Goal: Transaction & Acquisition: Purchase product/service

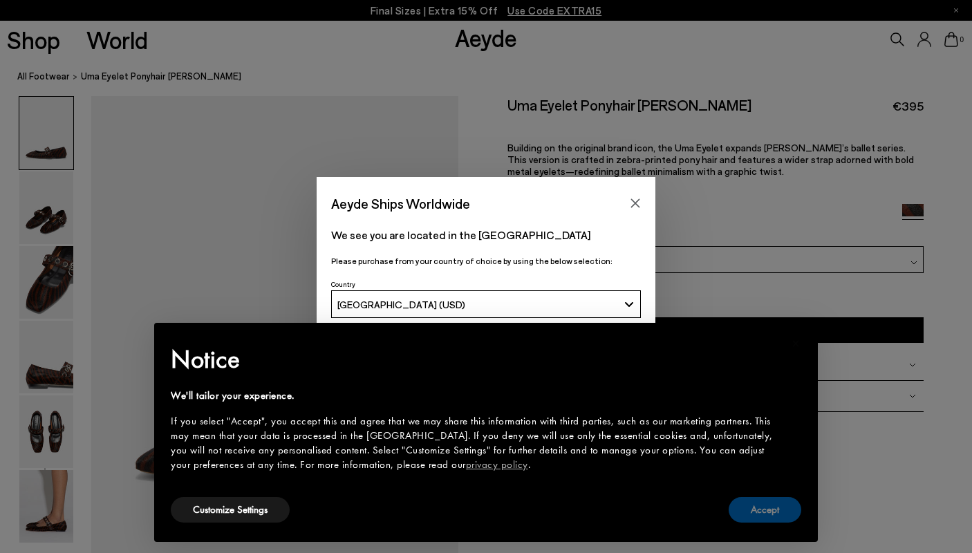
click at [754, 508] on button "Accept" at bounding box center [765, 510] width 73 height 26
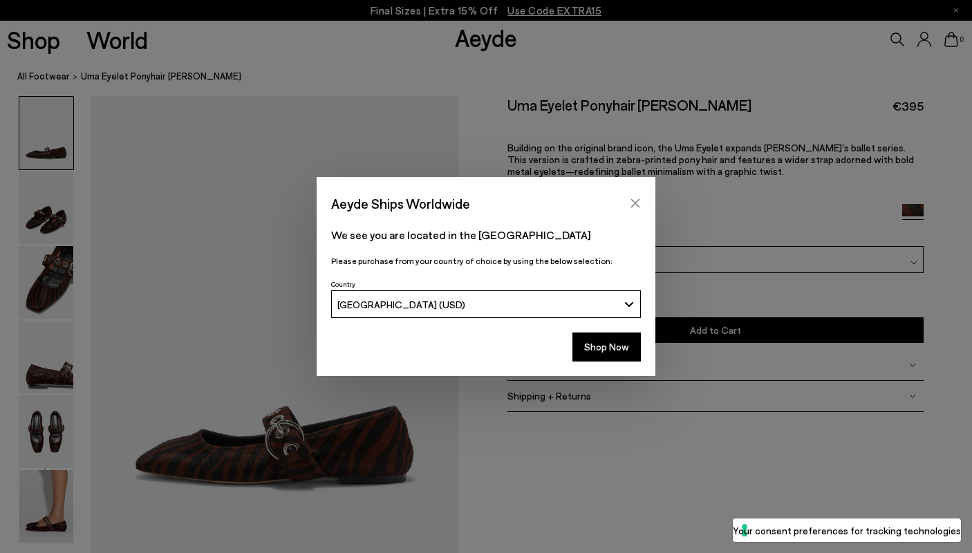
click at [635, 211] on button "Close" at bounding box center [635, 203] width 21 height 21
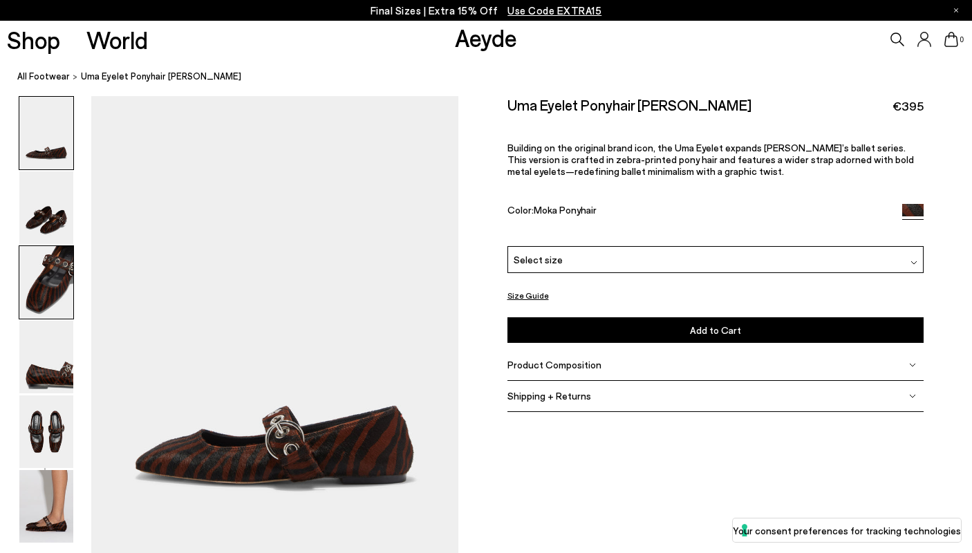
click at [61, 254] on img at bounding box center [46, 282] width 54 height 73
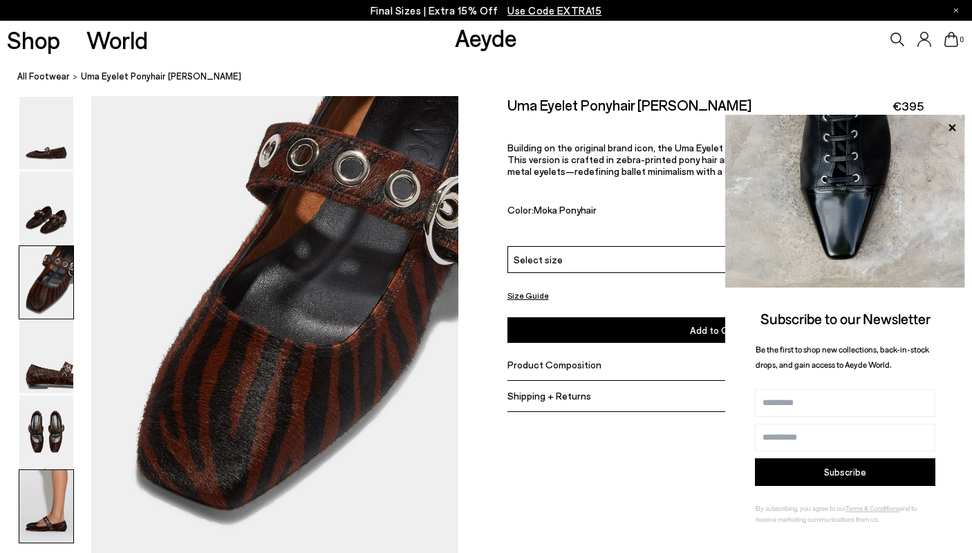
click at [49, 504] on img at bounding box center [46, 506] width 54 height 73
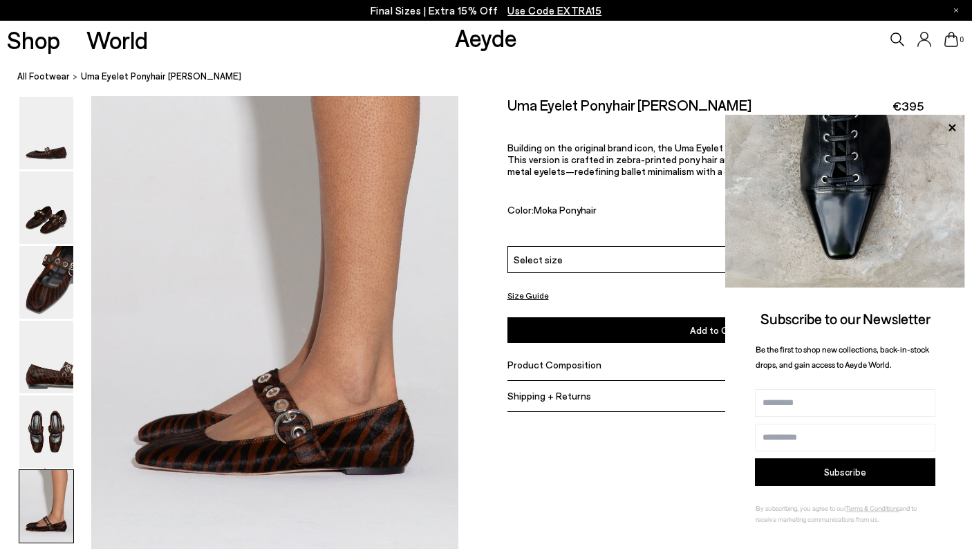
scroll to position [2522, 0]
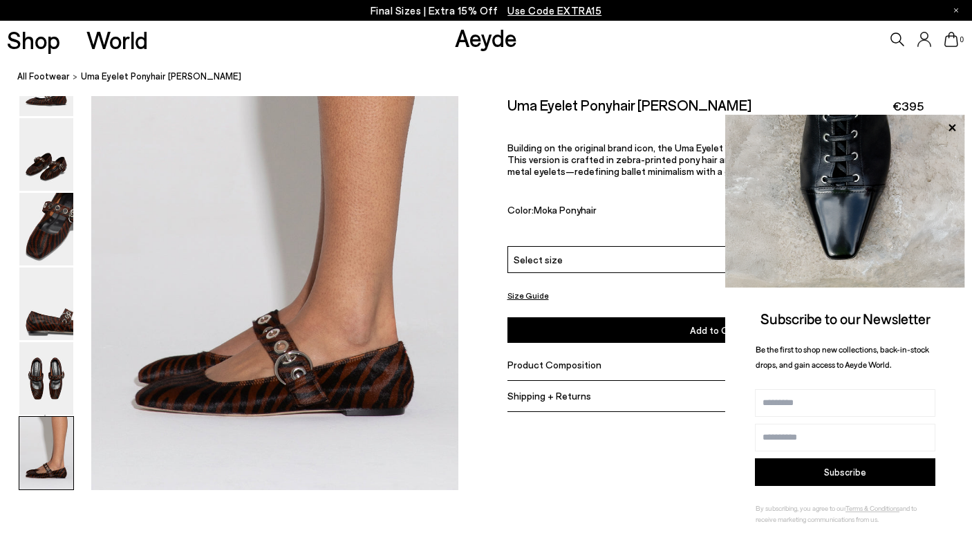
click at [897, 39] on icon at bounding box center [898, 40] width 14 height 14
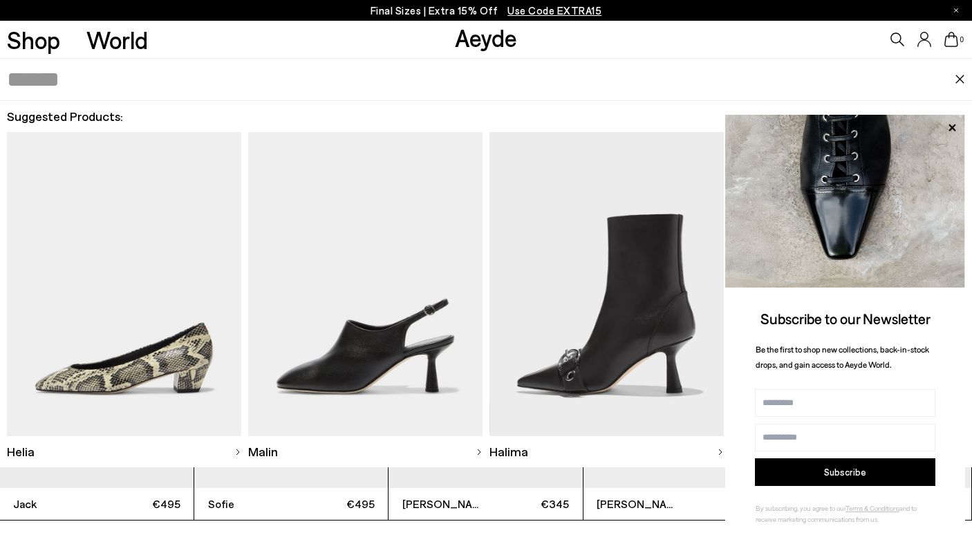
scroll to position [2908, 0]
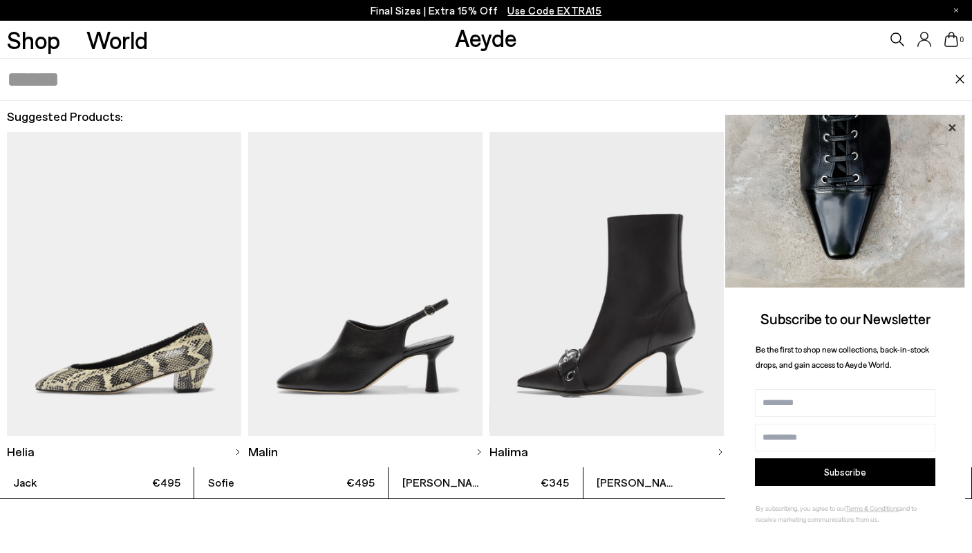
click at [951, 126] on icon at bounding box center [952, 128] width 18 height 18
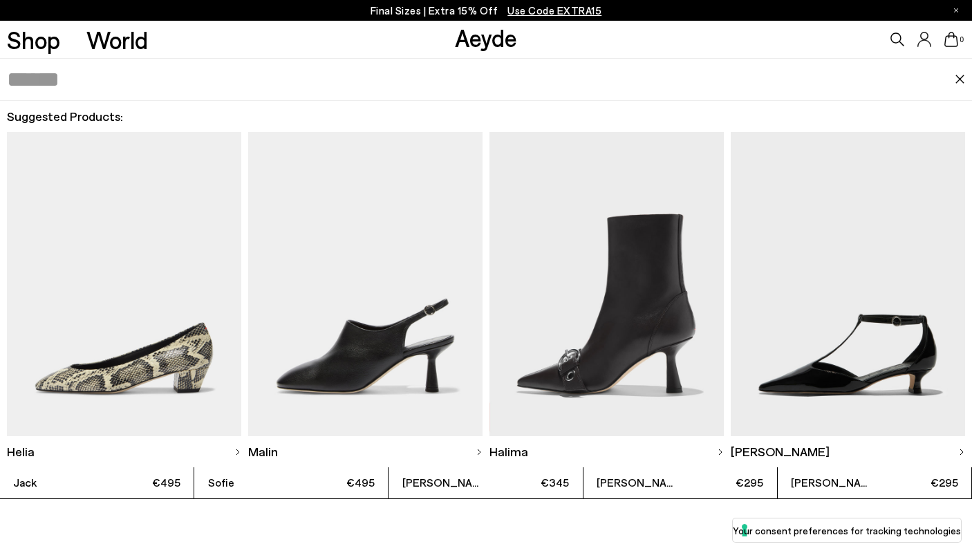
click at [322, 79] on input "text" at bounding box center [481, 79] width 948 height 41
type input "***"
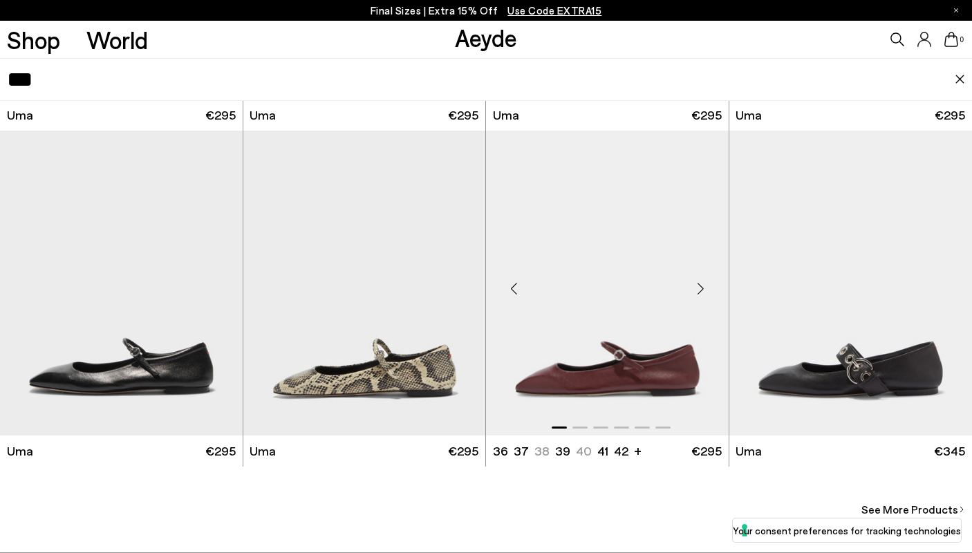
click at [591, 317] on img "1 / 6" at bounding box center [607, 283] width 243 height 305
click at [599, 286] on img "1 / 6" at bounding box center [607, 283] width 243 height 305
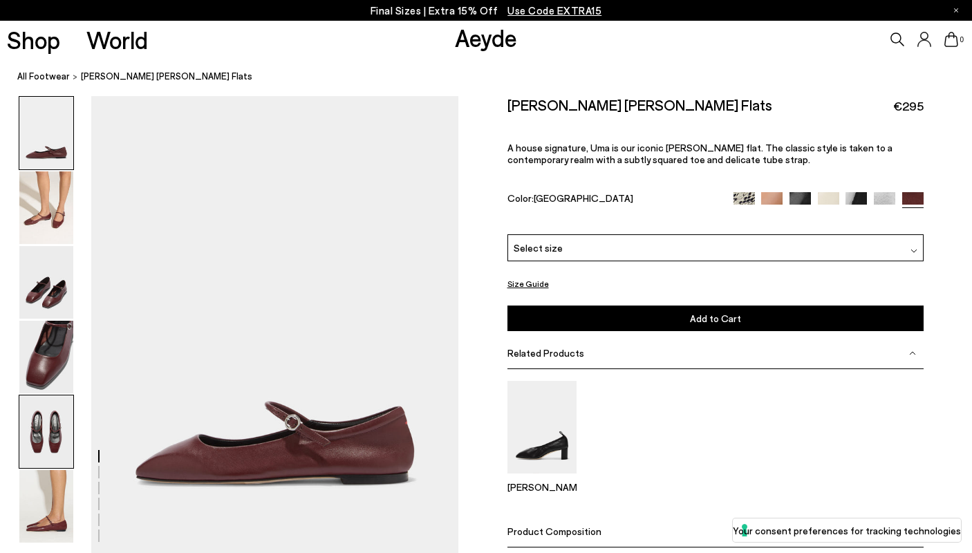
click at [45, 429] on img at bounding box center [46, 432] width 54 height 73
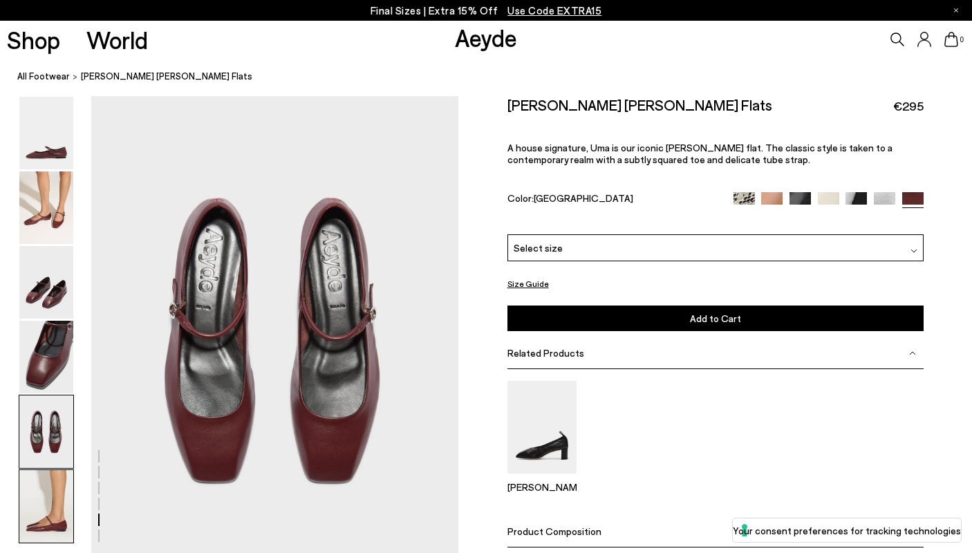
click at [50, 498] on img at bounding box center [46, 506] width 54 height 73
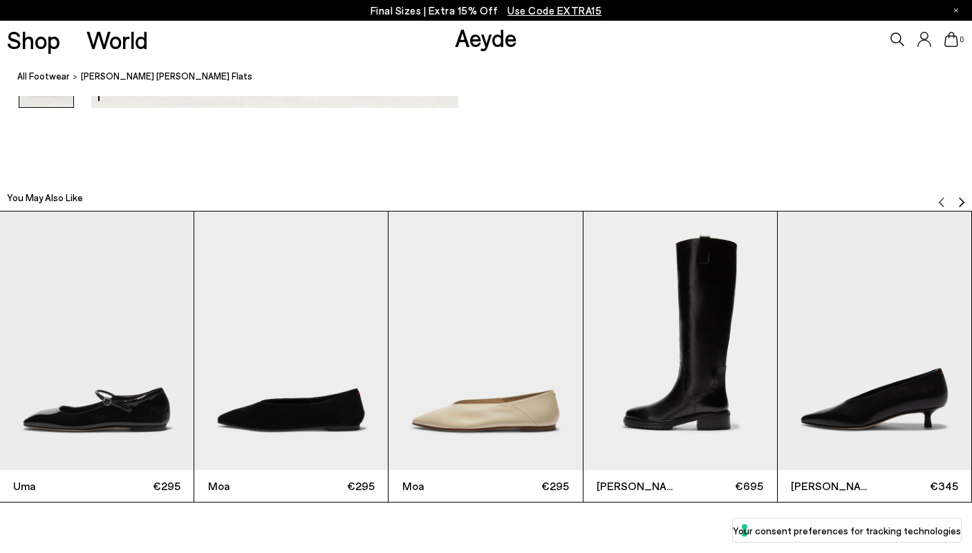
scroll to position [3055, 0]
